Goal: Use online tool/utility: Utilize a website feature to perform a specific function

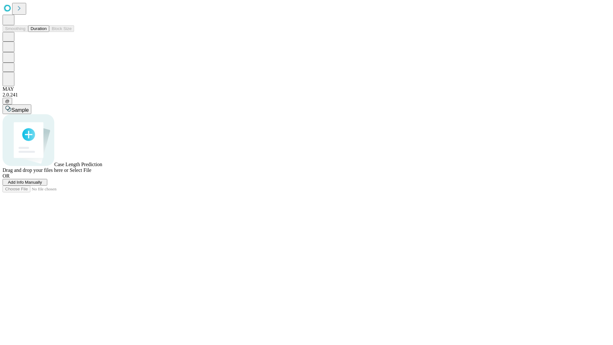
click at [42, 185] on span "Add Info Manually" at bounding box center [25, 182] width 34 height 5
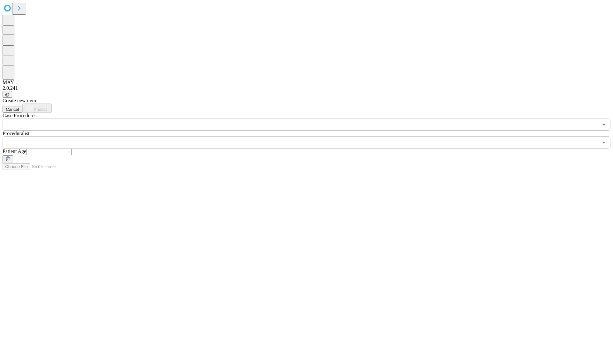
click at [72, 149] on input "text" at bounding box center [48, 152] width 45 height 6
type input "*"
click at [311, 136] on input "text" at bounding box center [300, 142] width 595 height 12
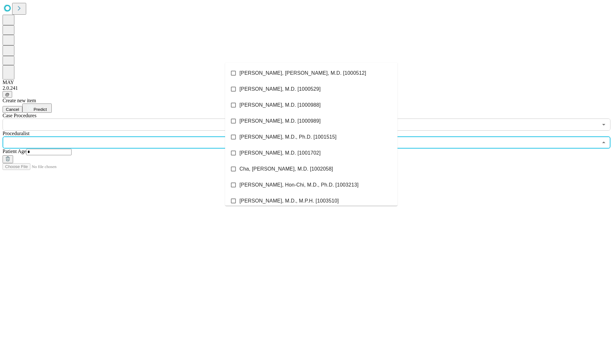
click at [311, 73] on li "[PERSON_NAME], [PERSON_NAME], M.D. [1000512]" at bounding box center [311, 73] width 172 height 16
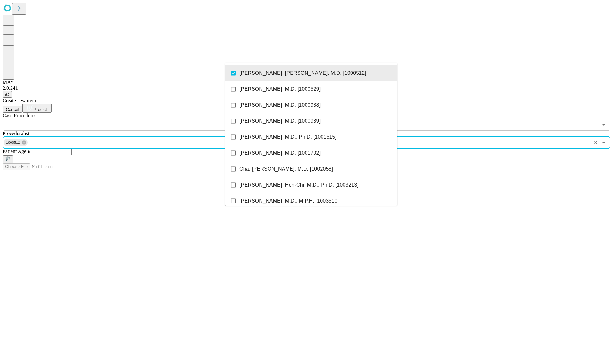
click at [134, 118] on input "text" at bounding box center [300, 124] width 595 height 12
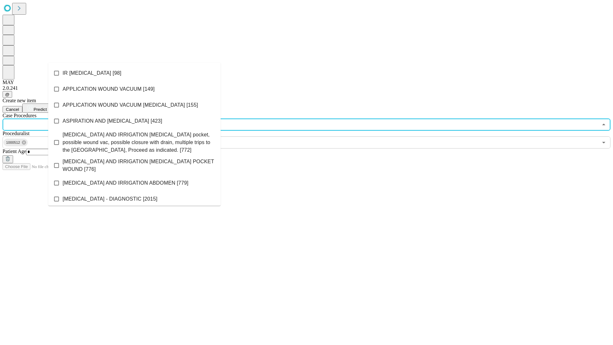
click at [134, 73] on li "IR [MEDICAL_DATA] [98]" at bounding box center [134, 73] width 172 height 16
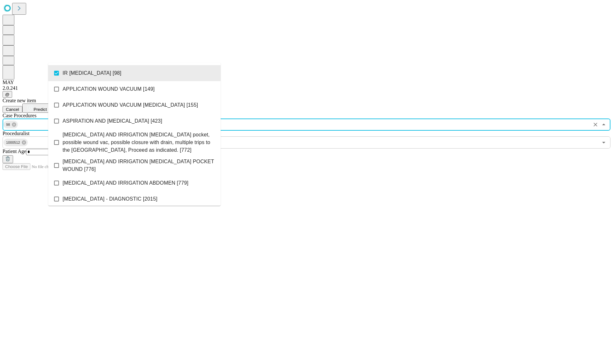
click at [47, 107] on span "Predict" at bounding box center [40, 109] width 13 height 5
